Goal: Find specific page/section: Find specific page/section

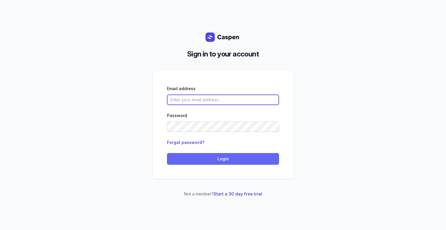
type input "[PERSON_NAME][EMAIL_ADDRESS][DOMAIN_NAME][PERSON_NAME]"
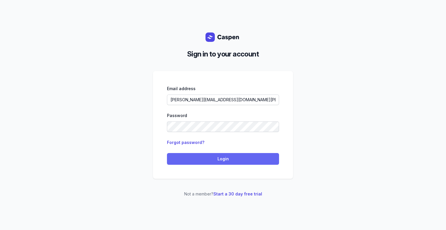
click at [226, 160] on span "Login" at bounding box center [223, 158] width 105 height 7
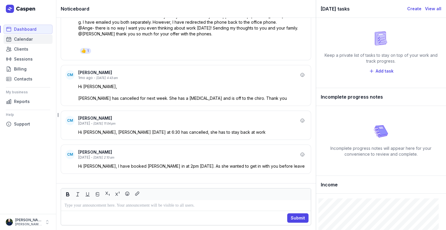
click at [27, 40] on span "Calendar" at bounding box center [23, 39] width 19 height 7
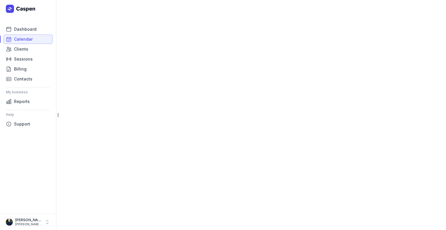
select select "week"
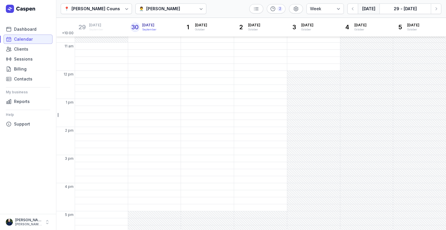
scroll to position [143, 0]
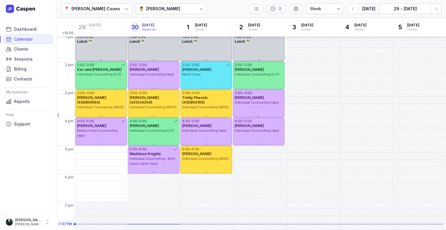
click at [158, 8] on div "[PERSON_NAME]" at bounding box center [163, 8] width 34 height 7
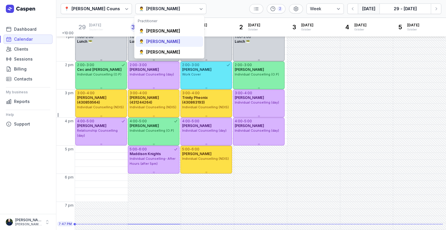
click at [164, 44] on div "[PERSON_NAME]" at bounding box center [163, 42] width 34 height 6
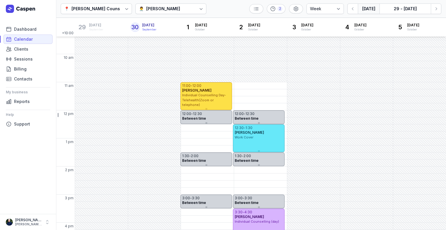
scroll to position [143, 0]
